Goal: Task Accomplishment & Management: Complete application form

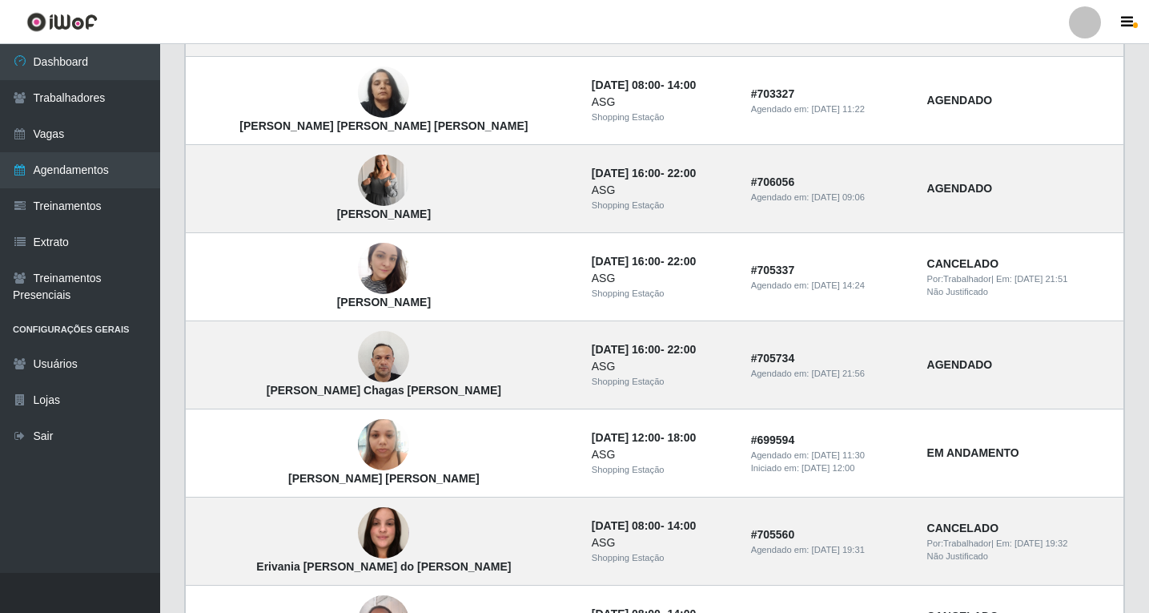
scroll to position [721, 0]
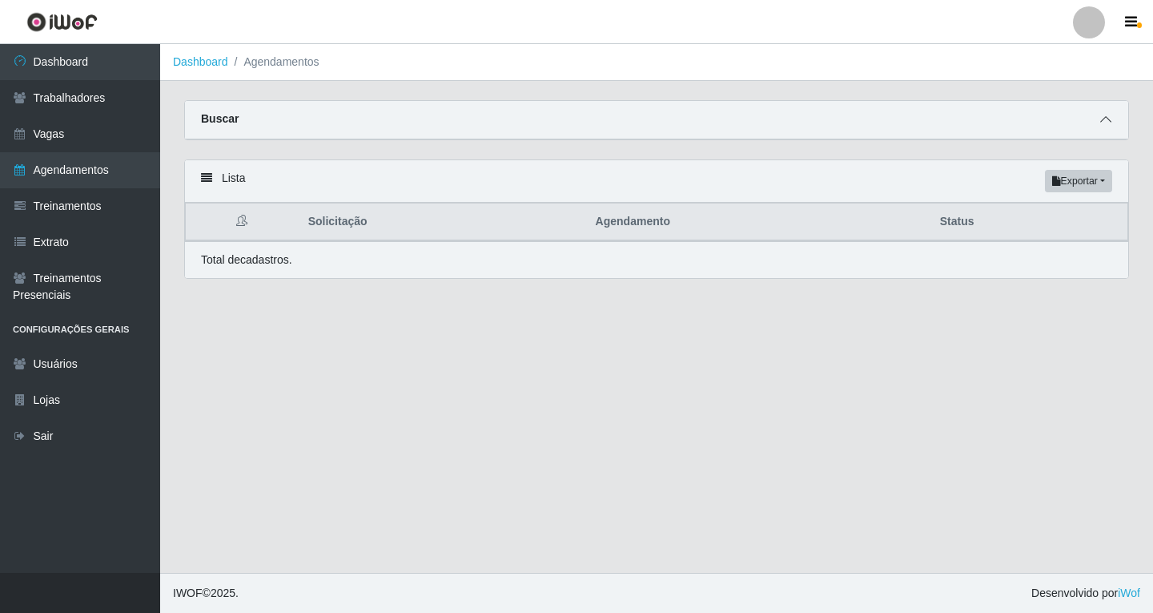
click at [1113, 126] on span at bounding box center [1105, 120] width 19 height 18
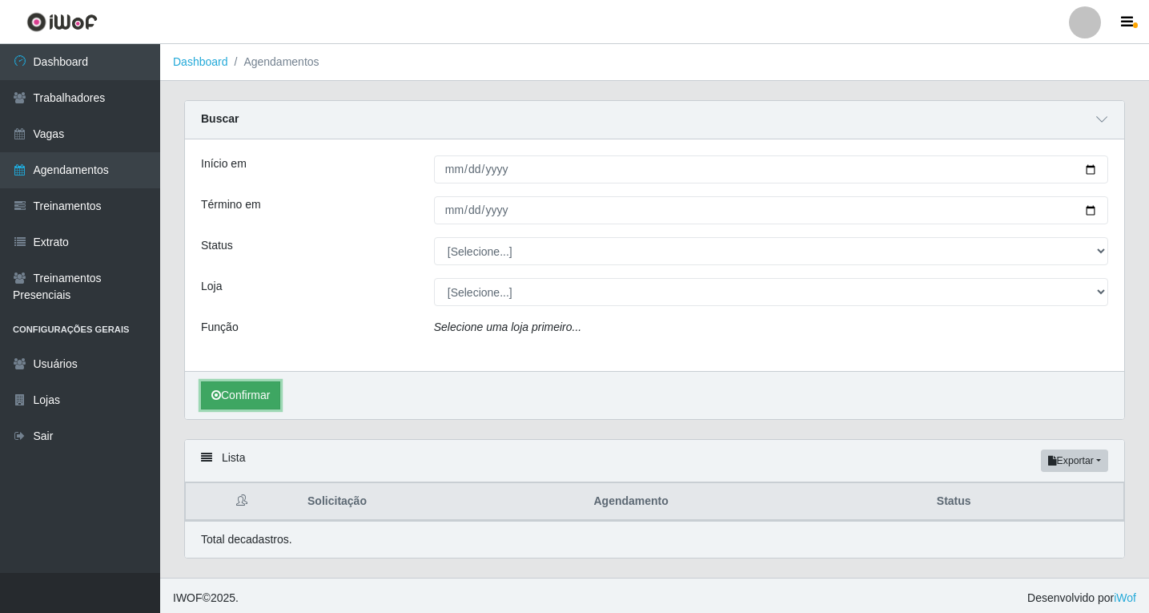
click at [237, 393] on button "Confirmar" at bounding box center [240, 395] width 79 height 28
click at [1100, 123] on icon at bounding box center [1101, 119] width 11 height 11
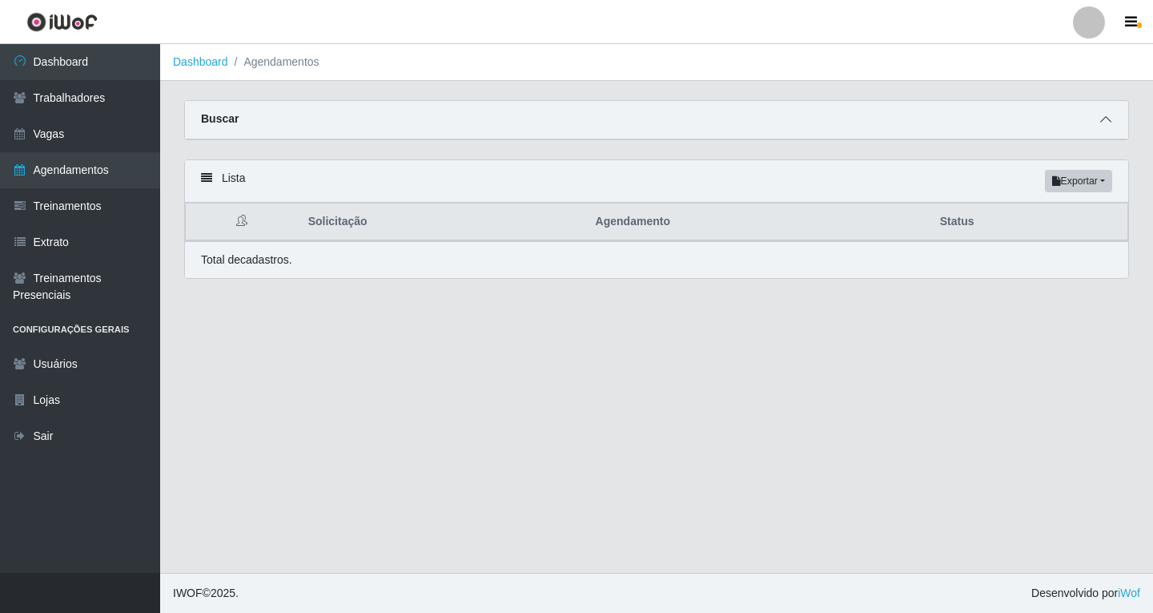
click at [1109, 119] on icon at bounding box center [1105, 119] width 11 height 11
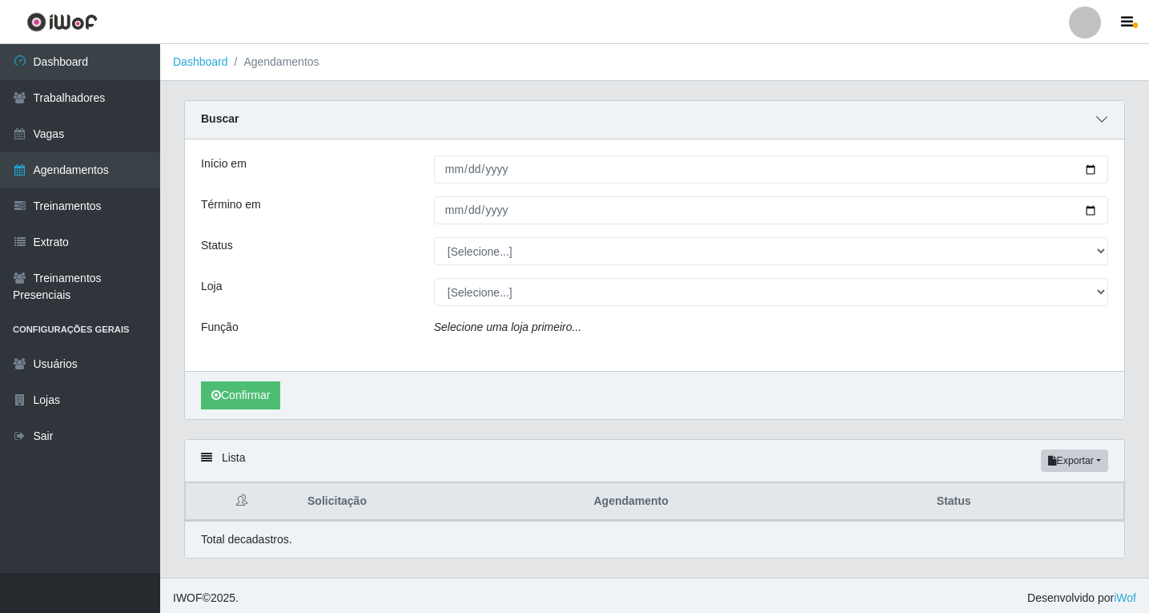
click at [1101, 125] on icon at bounding box center [1101, 119] width 11 height 11
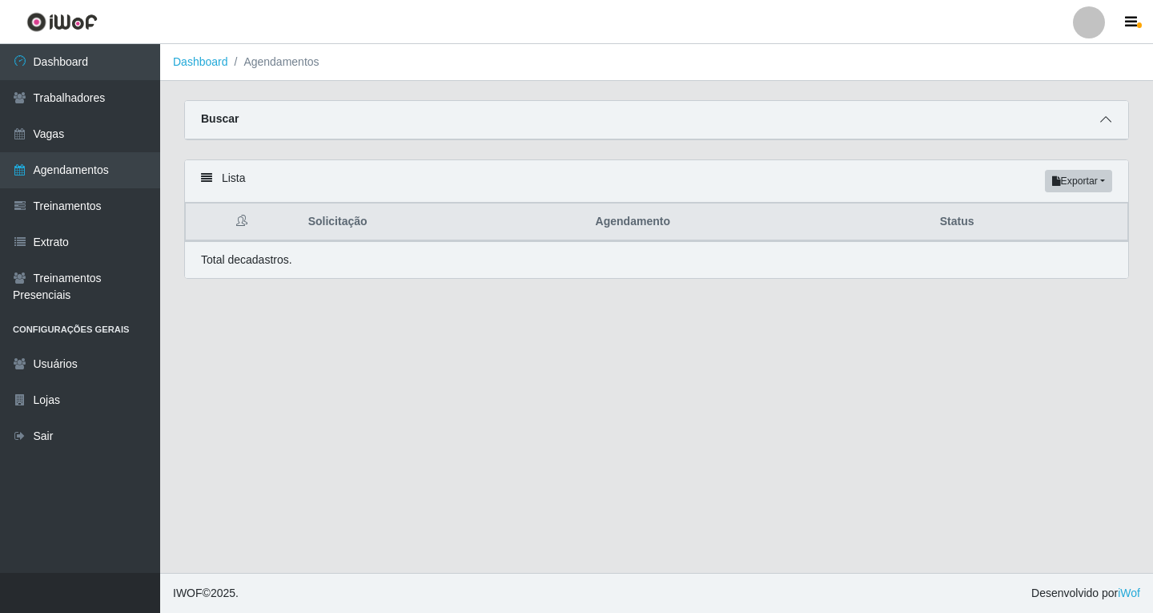
click at [1104, 122] on icon at bounding box center [1105, 119] width 11 height 11
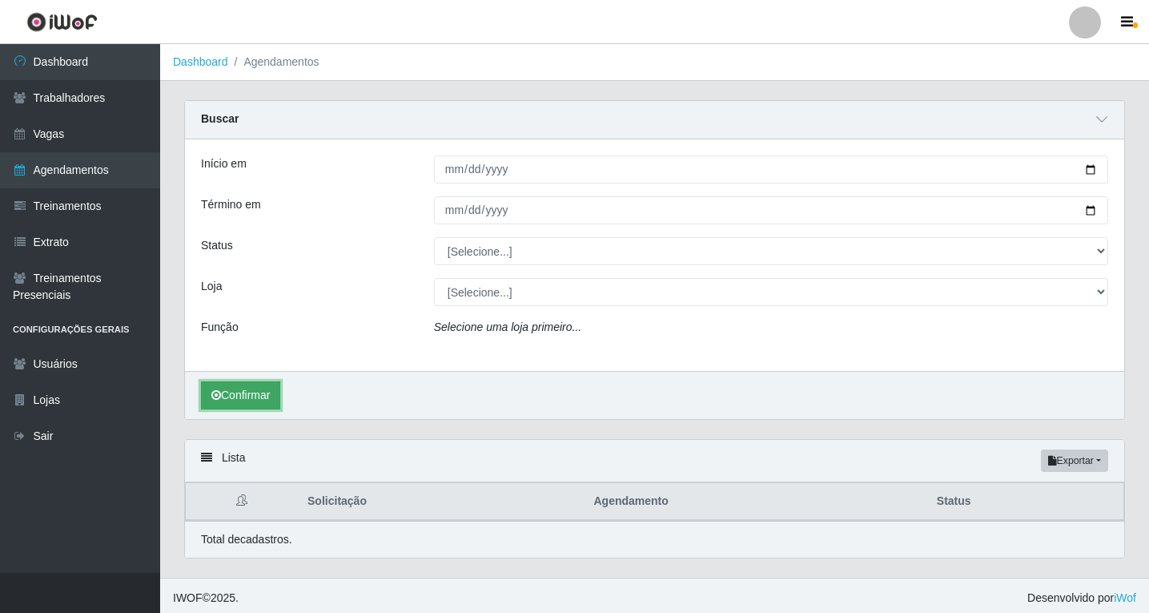
click at [253, 390] on button "Confirmar" at bounding box center [240, 395] width 79 height 28
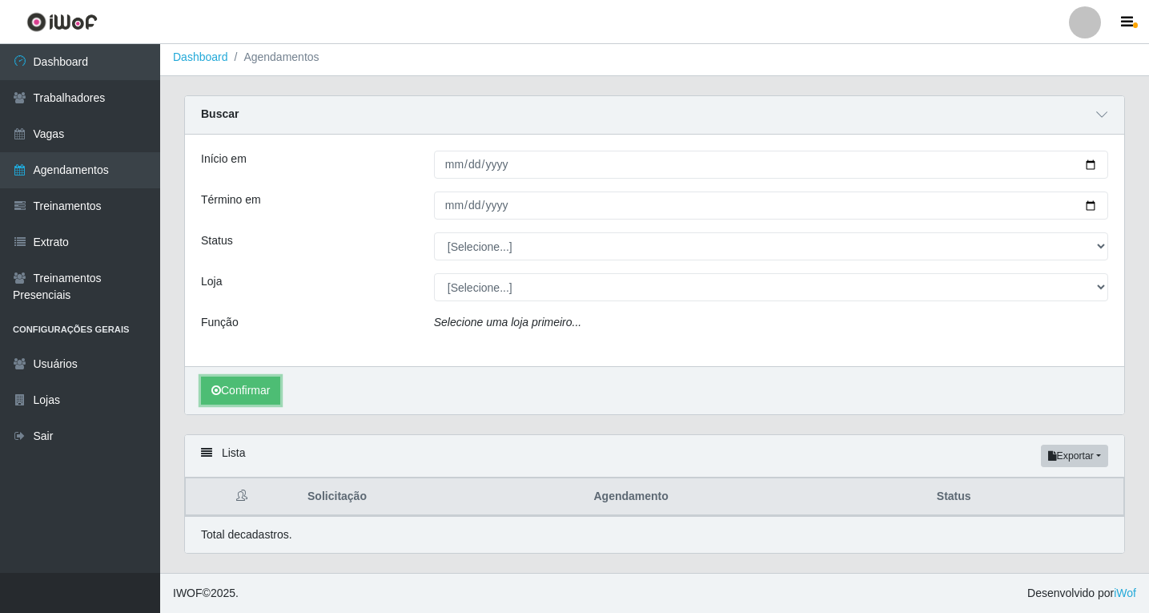
scroll to position [6, 0]
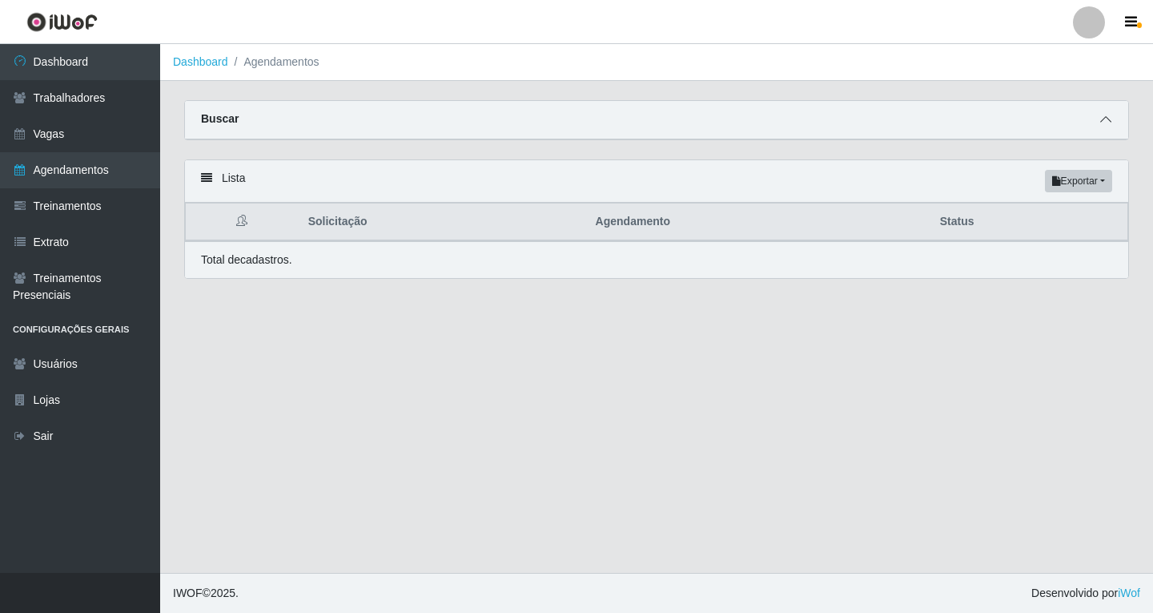
click at [1100, 125] on icon at bounding box center [1105, 119] width 11 height 11
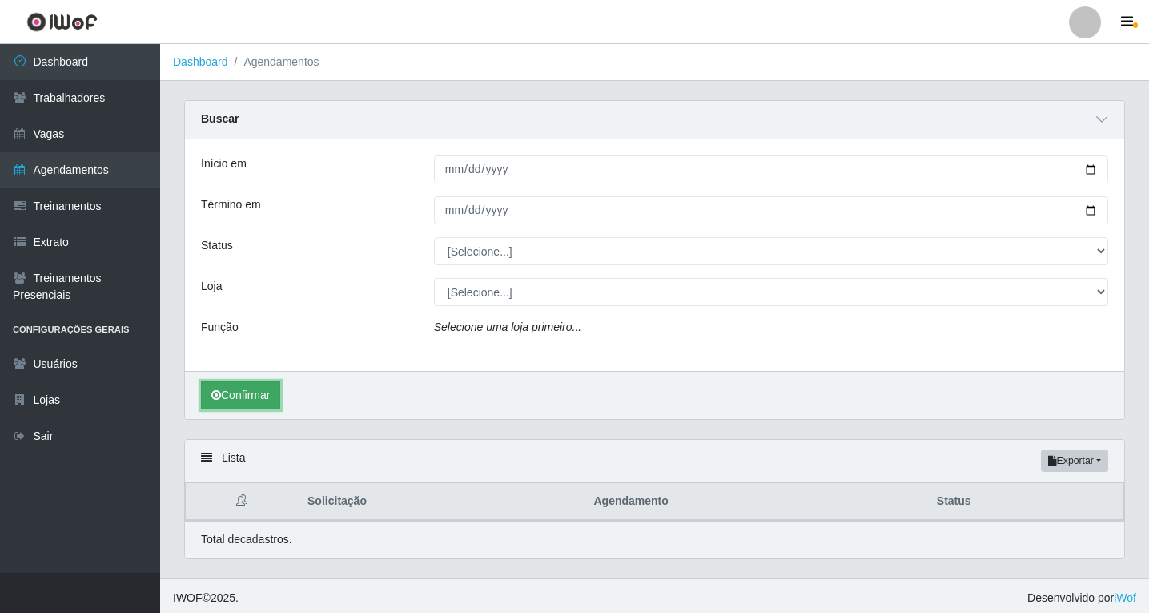
click at [244, 398] on button "Confirmar" at bounding box center [240, 395] width 79 height 28
